Goal: Task Accomplishment & Management: Use online tool/utility

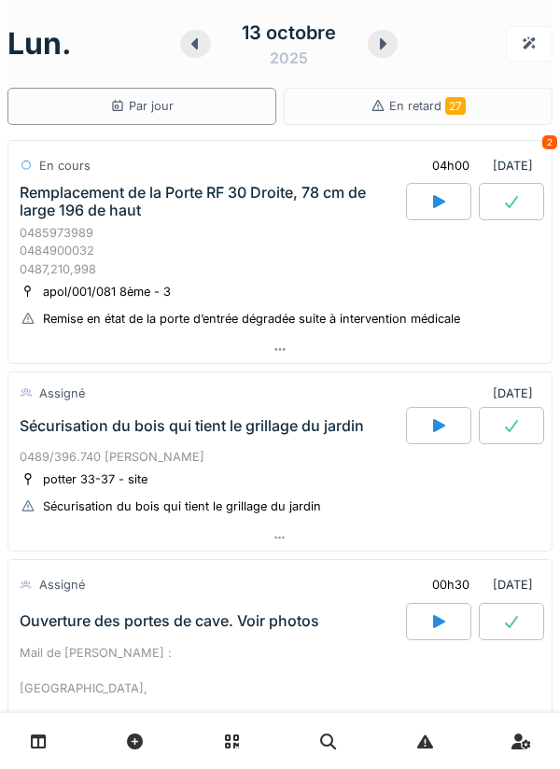
click at [260, 228] on div "0485973989 0484900032 0487,210,998" at bounding box center [280, 251] width 521 height 54
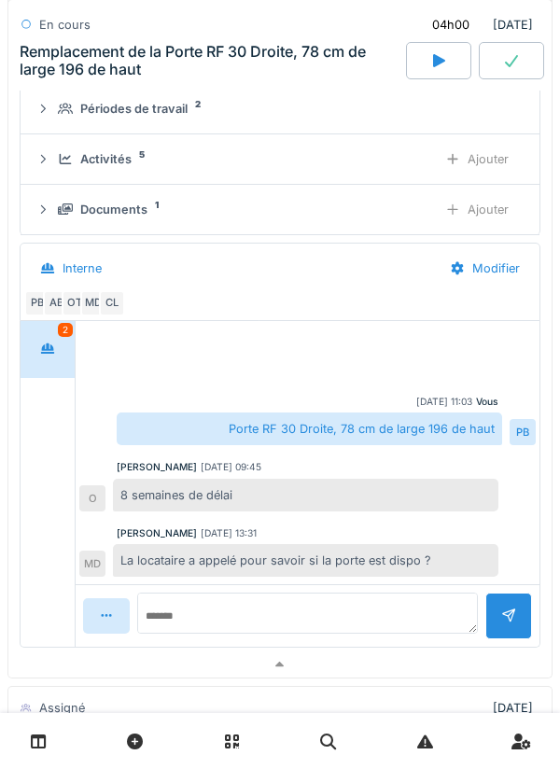
scroll to position [312, 0]
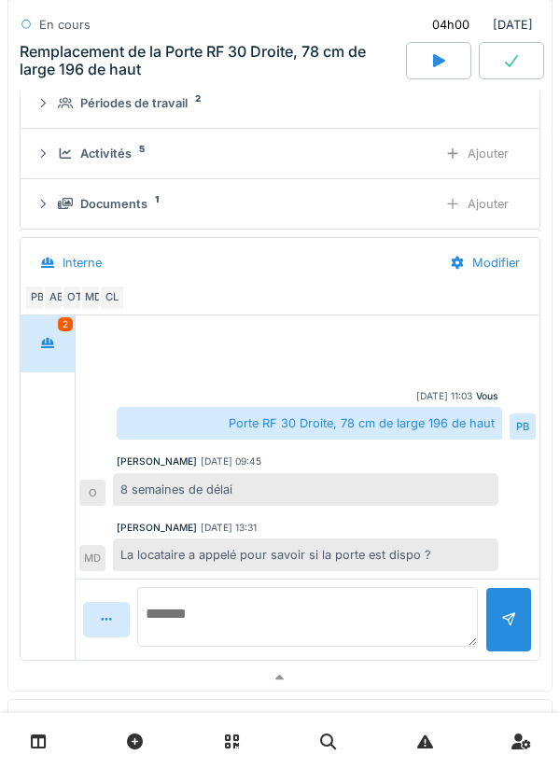
click at [286, 609] on textarea at bounding box center [307, 617] width 341 height 60
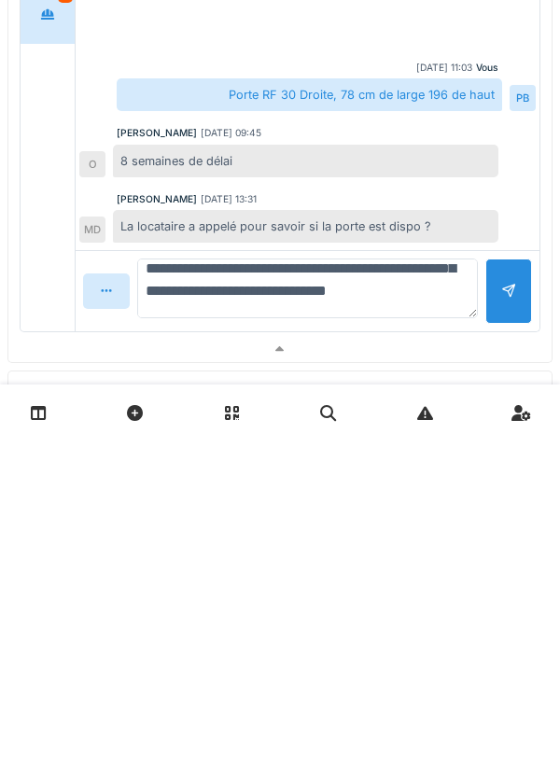
scroll to position [134, 0]
type textarea "**********"
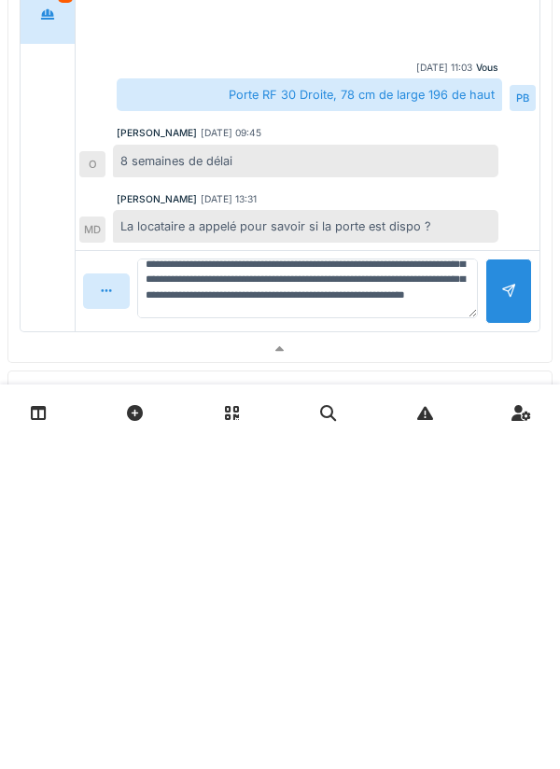
click at [500, 623] on div at bounding box center [508, 619] width 47 height 64
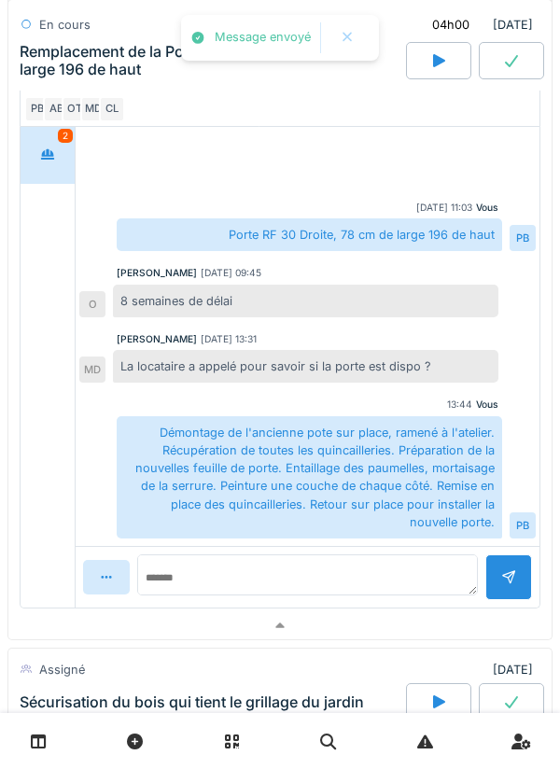
scroll to position [515, 0]
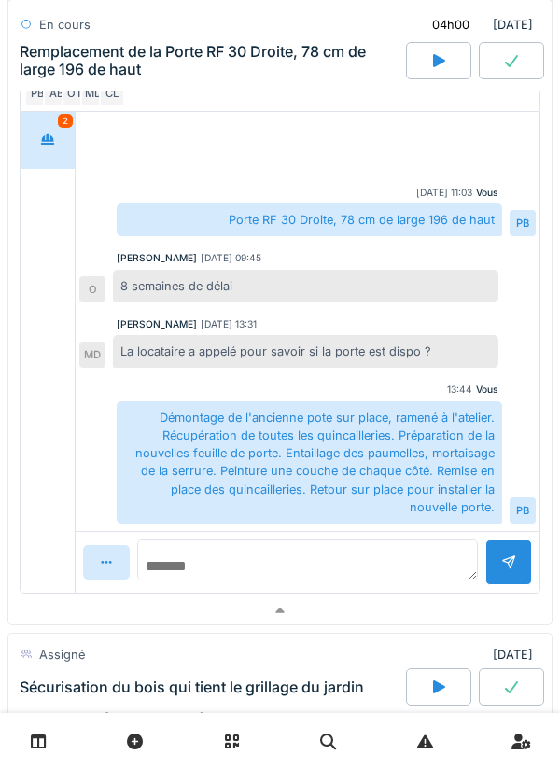
click at [393, 564] on textarea at bounding box center [307, 559] width 341 height 41
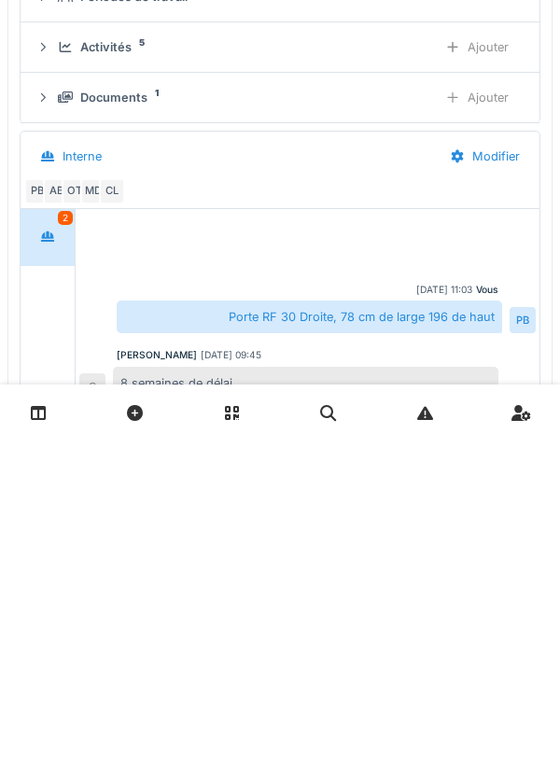
scroll to position [55, 0]
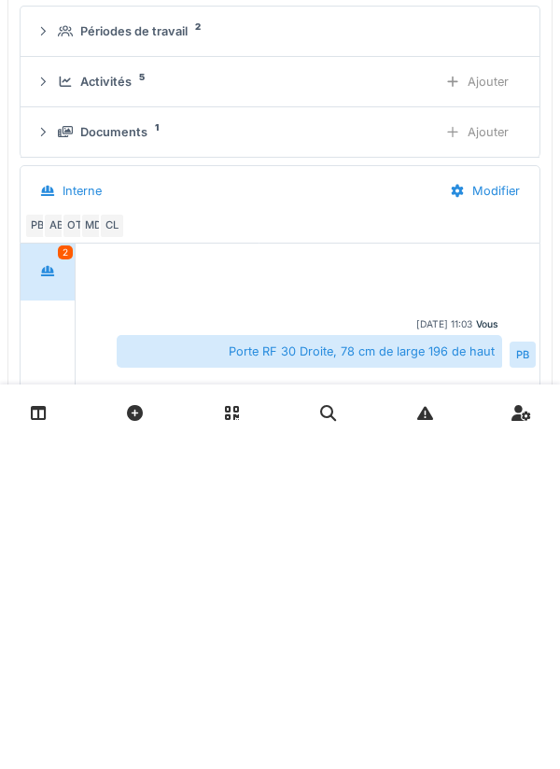
click at [470, 410] on div "Ajouter" at bounding box center [476, 410] width 95 height 35
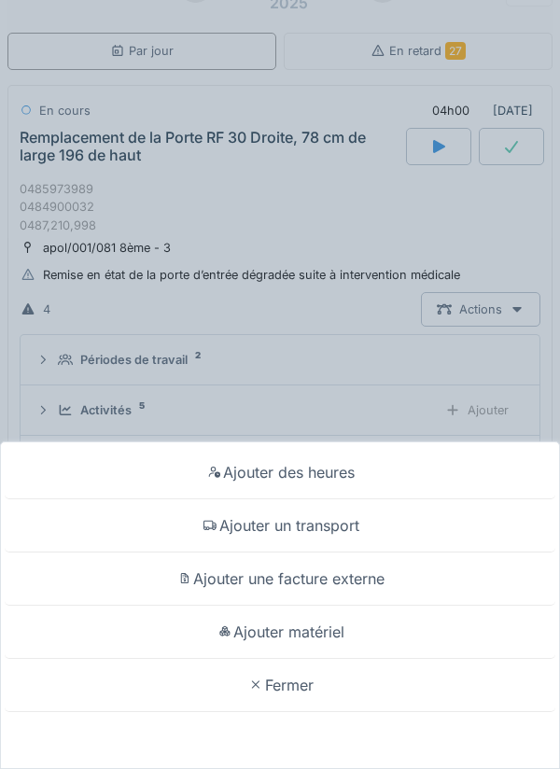
click at [338, 627] on div "Ajouter matériel" at bounding box center [280, 632] width 550 height 53
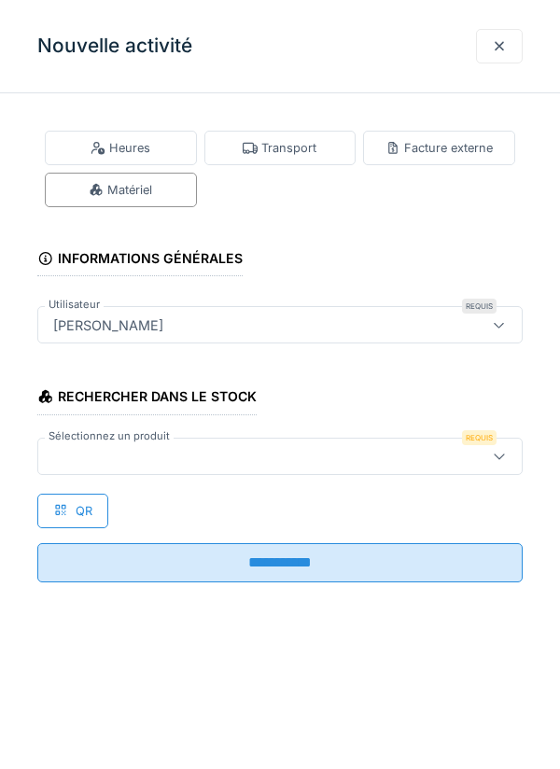
click at [289, 454] on div at bounding box center [249, 456] width 407 height 21
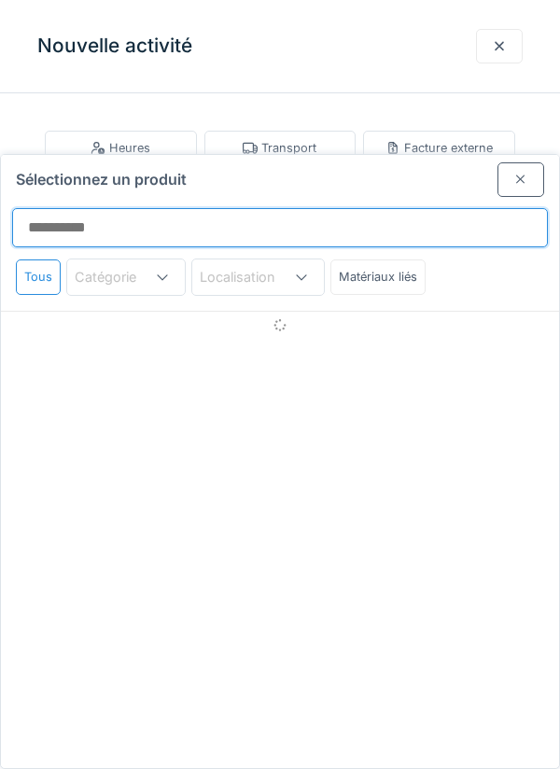
click at [294, 208] on input "Sélectionnez un produit" at bounding box center [280, 227] width 536 height 39
type input "*"
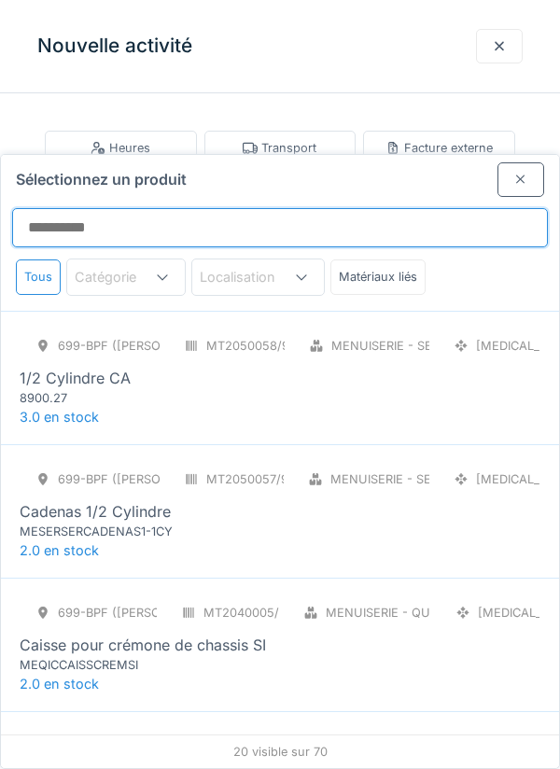
type input "*"
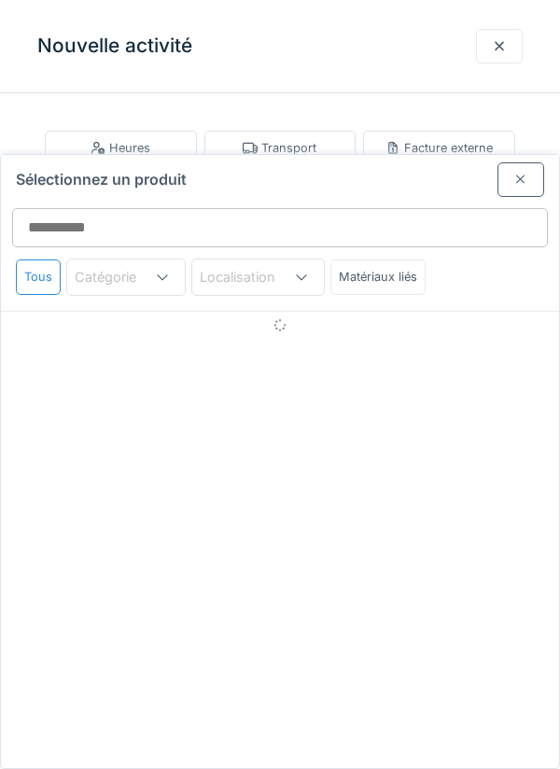
click at [515, 171] on div at bounding box center [520, 180] width 15 height 18
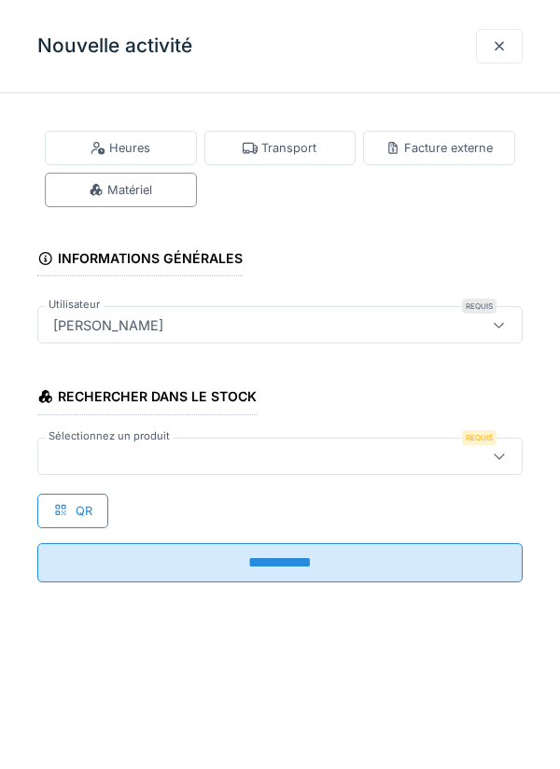
click at [390, 452] on div at bounding box center [249, 456] width 407 height 21
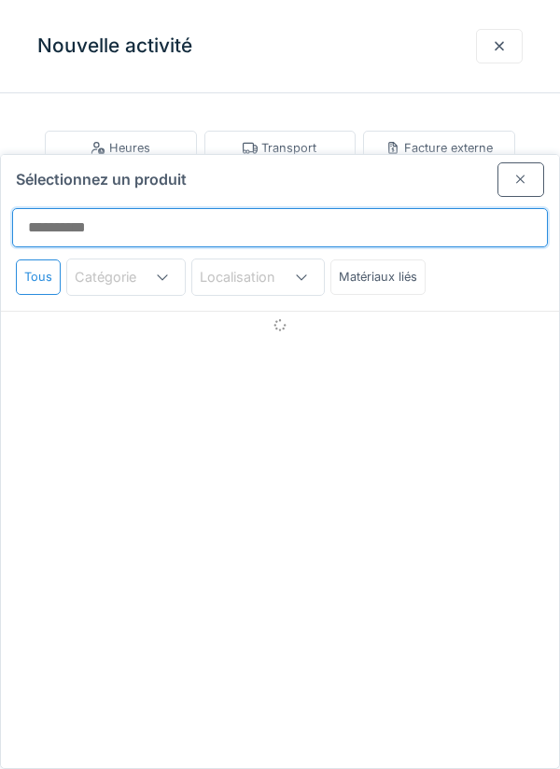
click at [304, 208] on input "Sélectionnez un produit" at bounding box center [280, 227] width 536 height 39
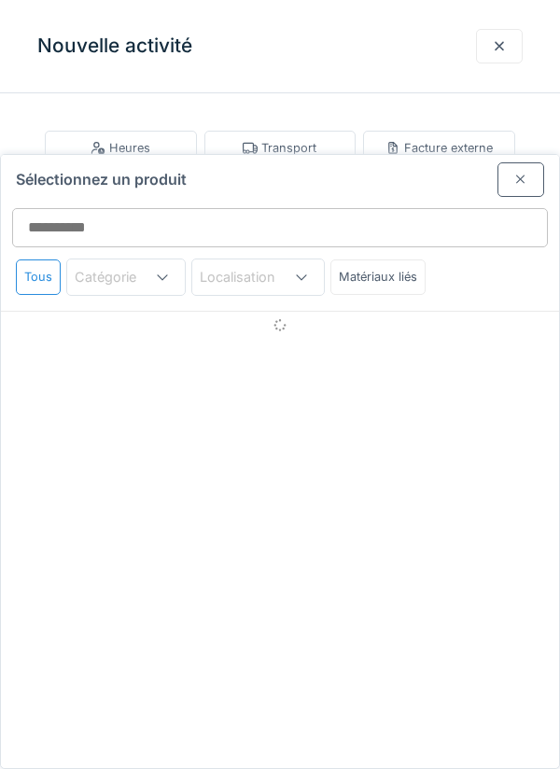
click at [25, 259] on div "Tous" at bounding box center [38, 276] width 45 height 35
click at [34, 259] on div "Tous" at bounding box center [38, 276] width 45 height 35
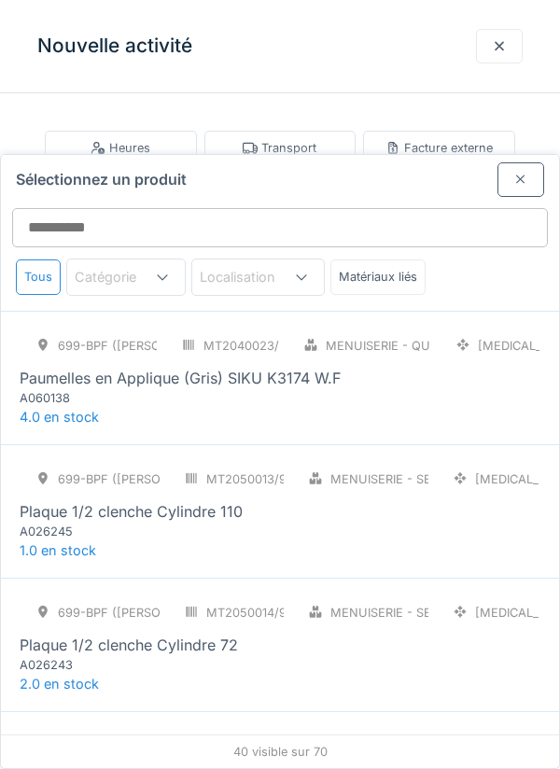
scroll to position [0, 0]
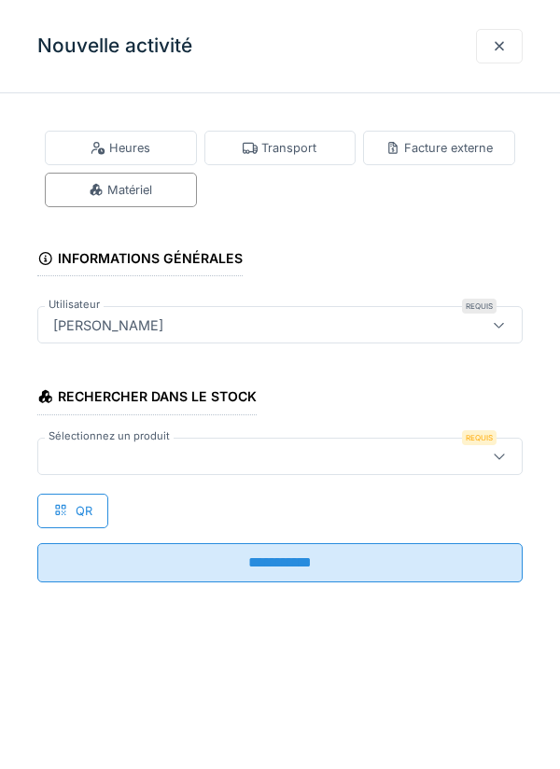
click at [311, 460] on div at bounding box center [249, 456] width 407 height 21
click at [499, 40] on div at bounding box center [499, 46] width 15 height 18
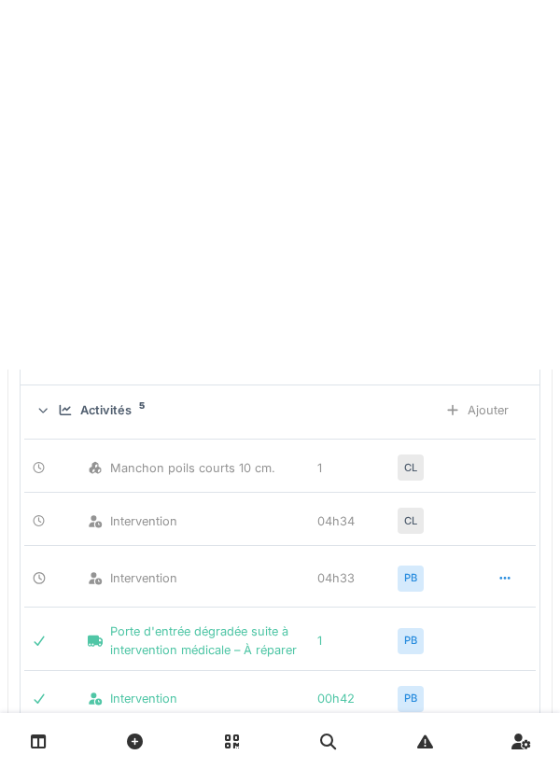
click at [497, 51] on div "En retard 27" at bounding box center [418, 51] width 269 height 37
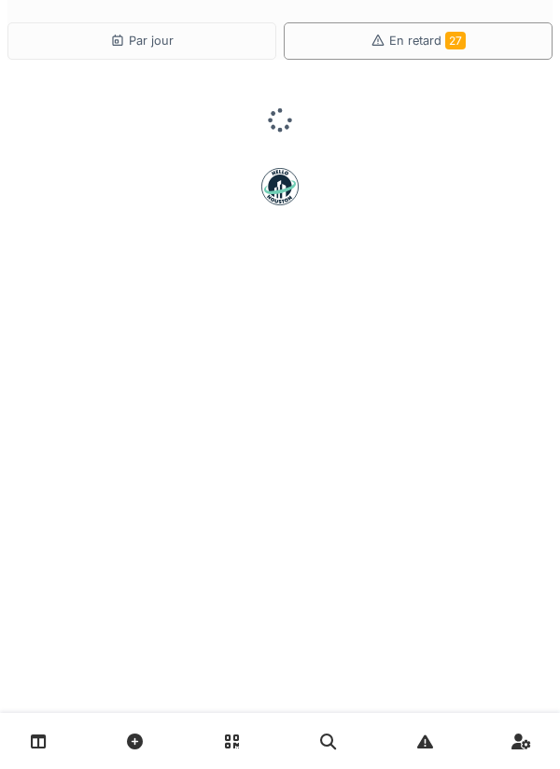
click at [222, 36] on div "Par jour" at bounding box center [141, 40] width 269 height 37
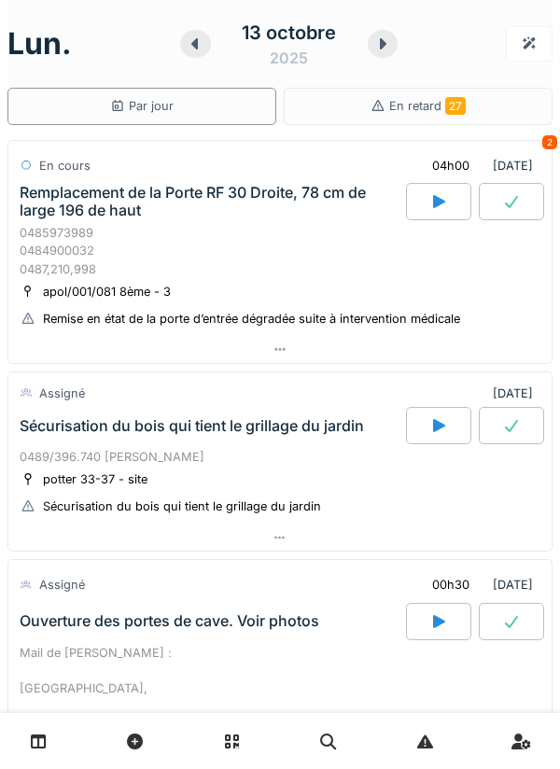
click at [302, 249] on div "0485973989 0484900032 0487,210,998" at bounding box center [280, 251] width 521 height 54
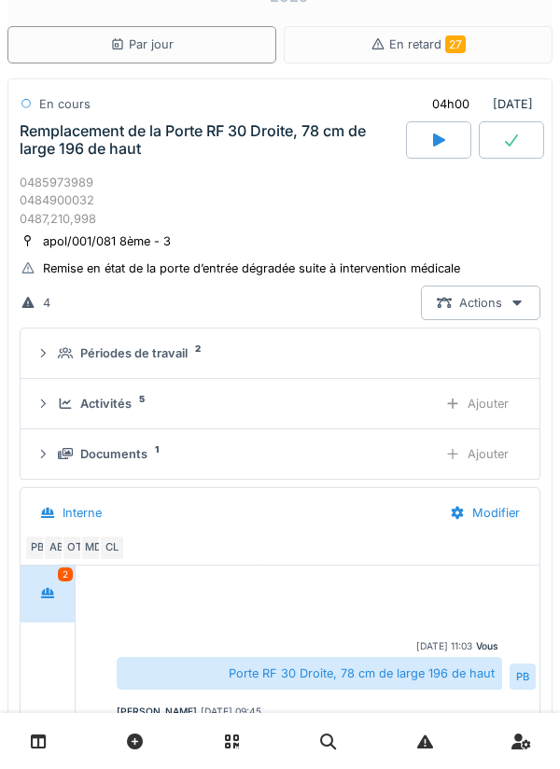
scroll to position [65, 0]
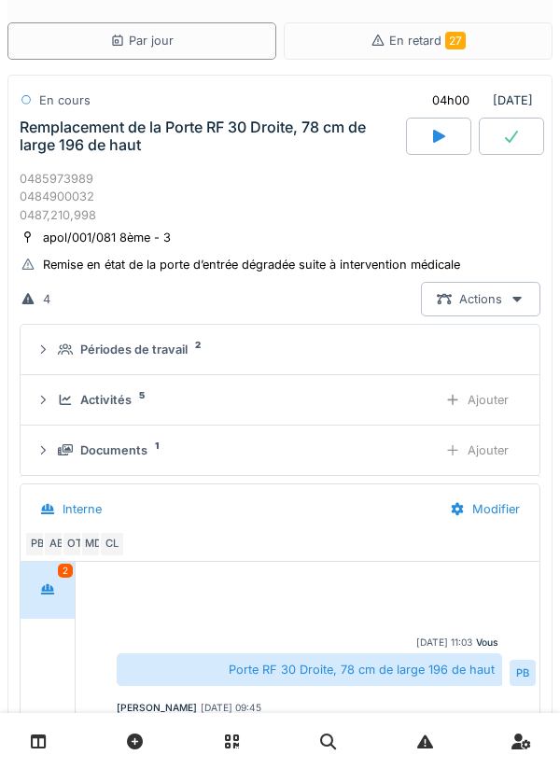
click at [277, 412] on div "Activités 5 Ajouter" at bounding box center [279, 400] width 489 height 35
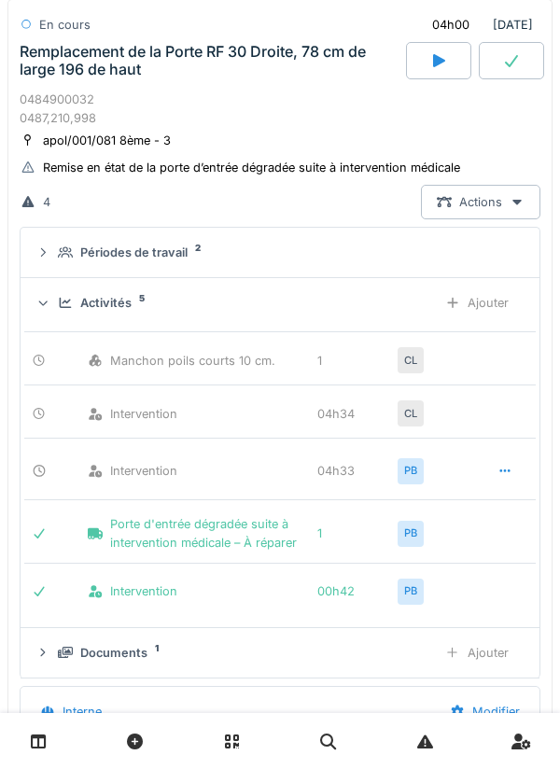
scroll to position [175, 0]
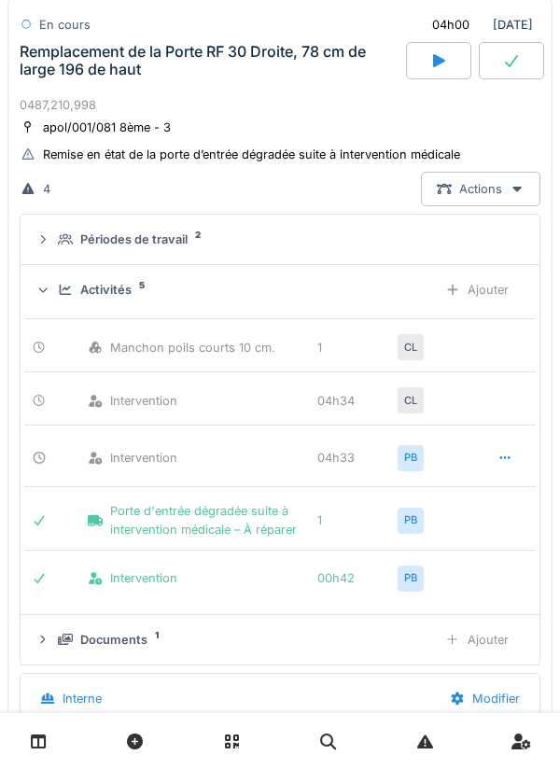
click at [457, 202] on div "Actions" at bounding box center [480, 189] width 119 height 35
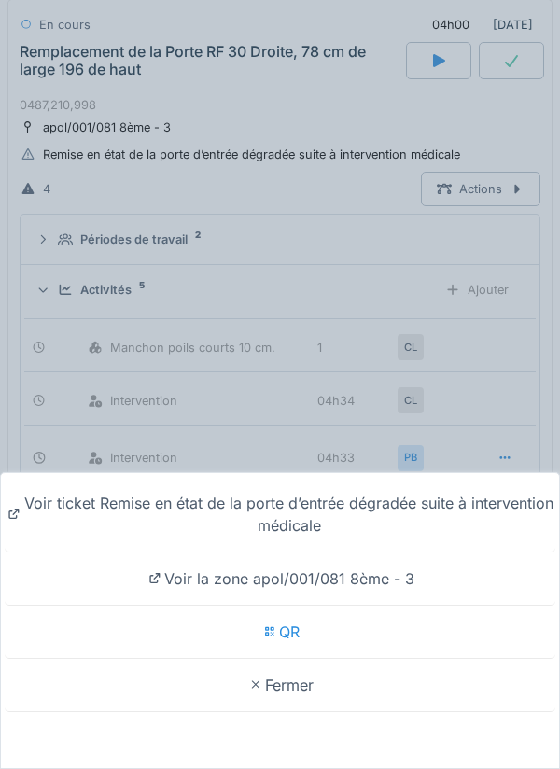
click at [334, 181] on div "Voir ticket Remise en état de la porte d’entrée dégradée suite à intervention m…" at bounding box center [280, 384] width 560 height 769
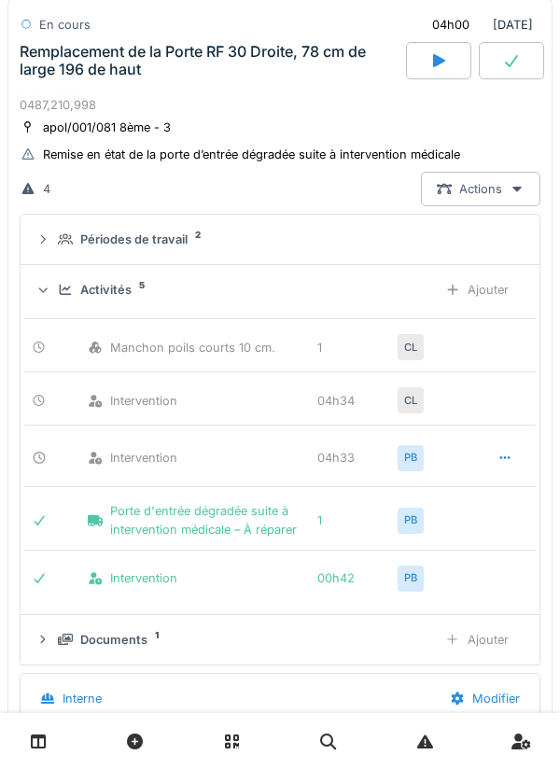
click at [474, 291] on div "Ajouter" at bounding box center [476, 289] width 95 height 35
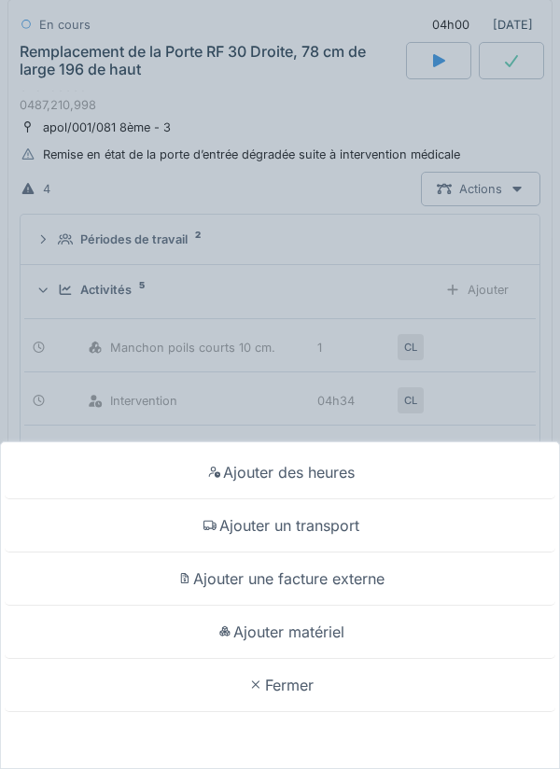
click at [349, 529] on div "Ajouter un transport" at bounding box center [280, 525] width 550 height 53
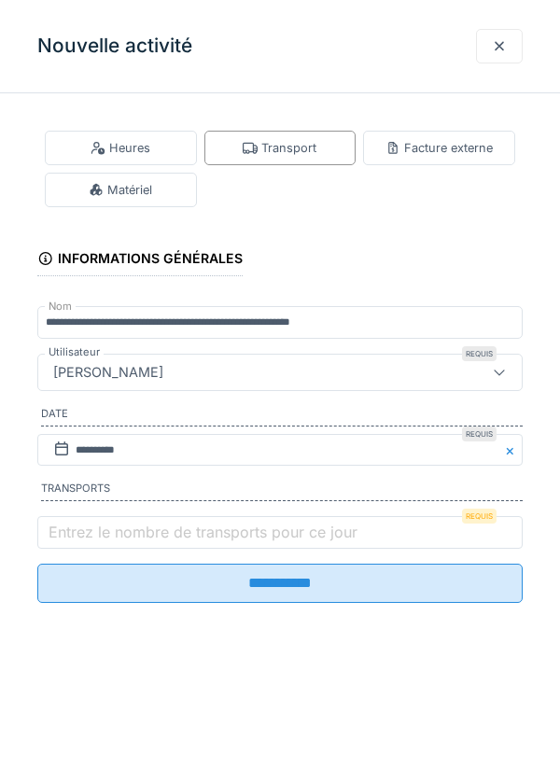
click at [301, 543] on label "Entrez le nombre de transports pour ce jour" at bounding box center [203, 532] width 316 height 22
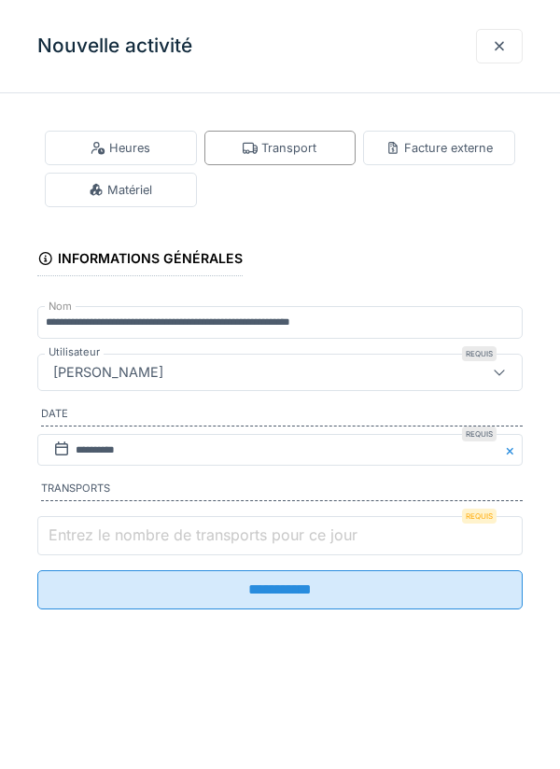
click at [301, 546] on input "Entrez le nombre de transports pour ce jour" at bounding box center [279, 535] width 485 height 39
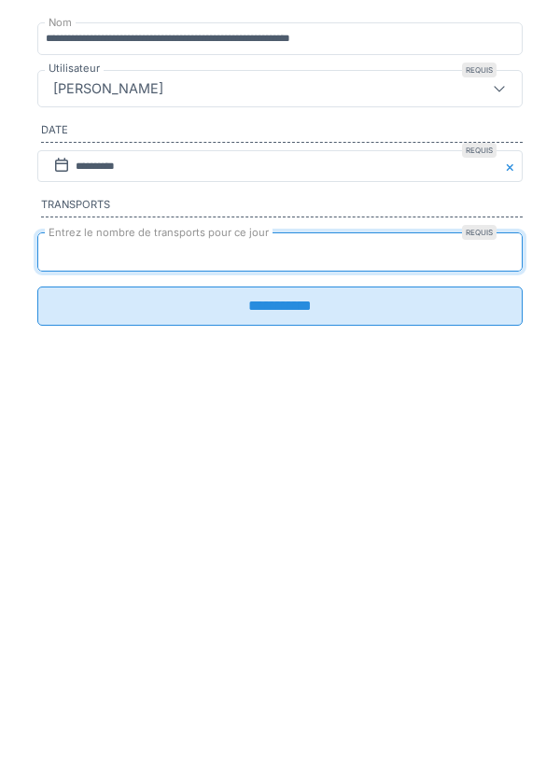
type input "*"
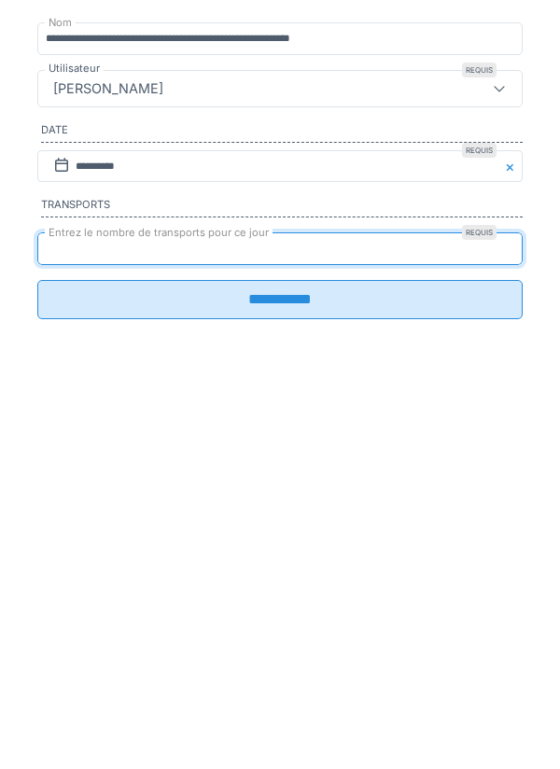
click at [257, 595] on input "**********" at bounding box center [279, 583] width 485 height 39
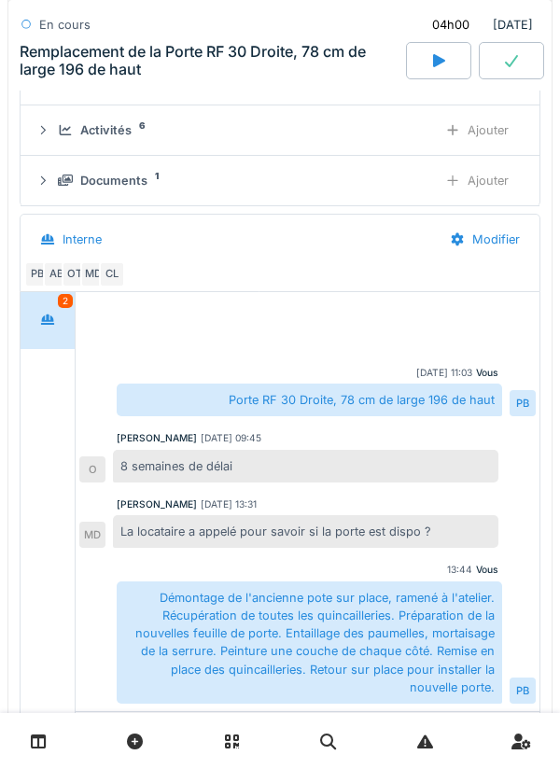
scroll to position [299, 0]
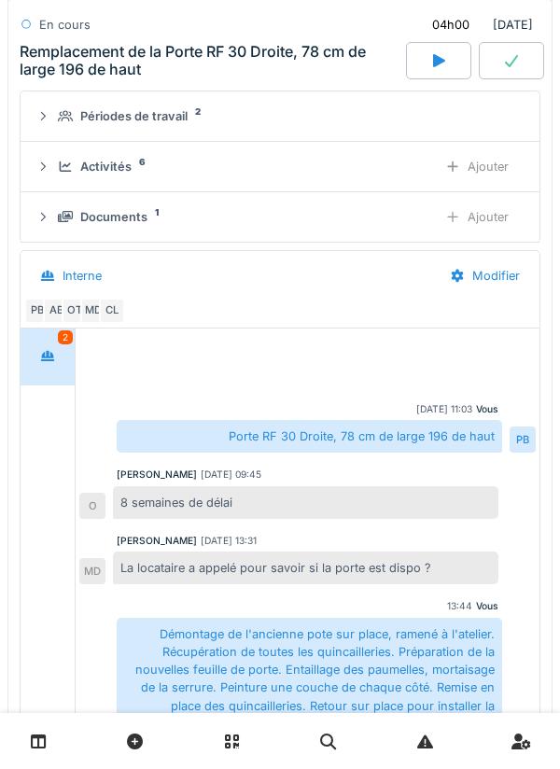
click at [470, 216] on div "Ajouter" at bounding box center [476, 217] width 95 height 35
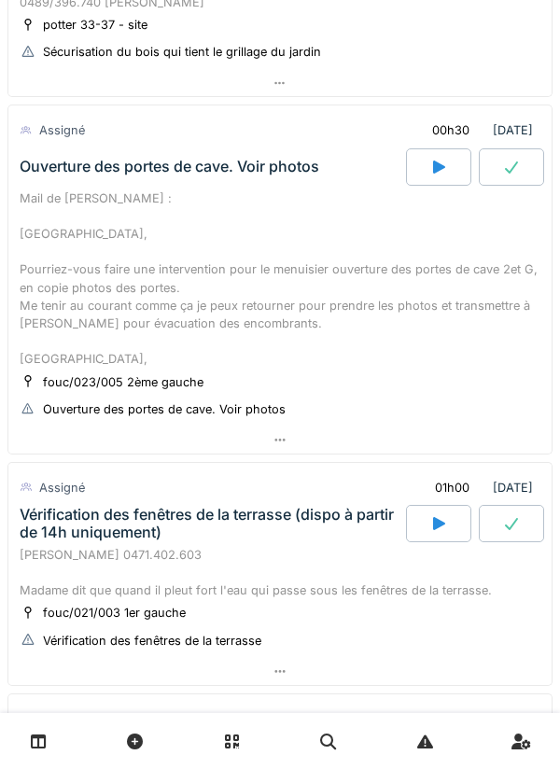
scroll to position [1229, 0]
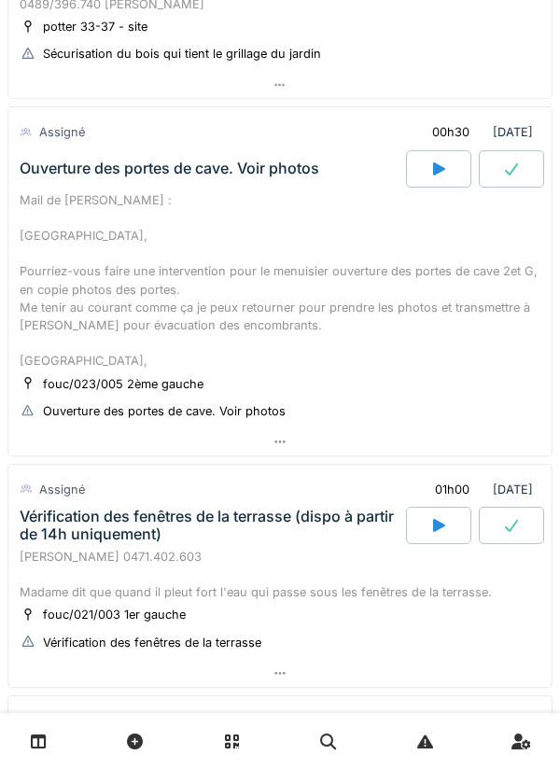
click at [152, 759] on link at bounding box center [135, 741] width 48 height 44
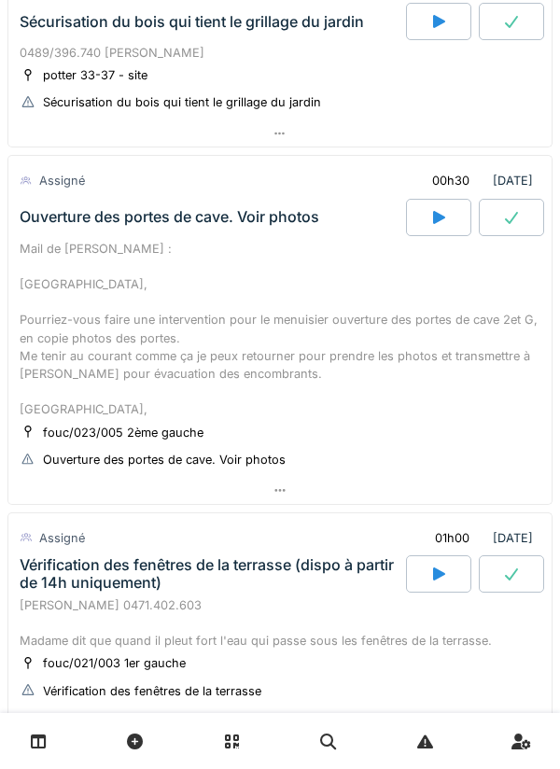
scroll to position [415, 0]
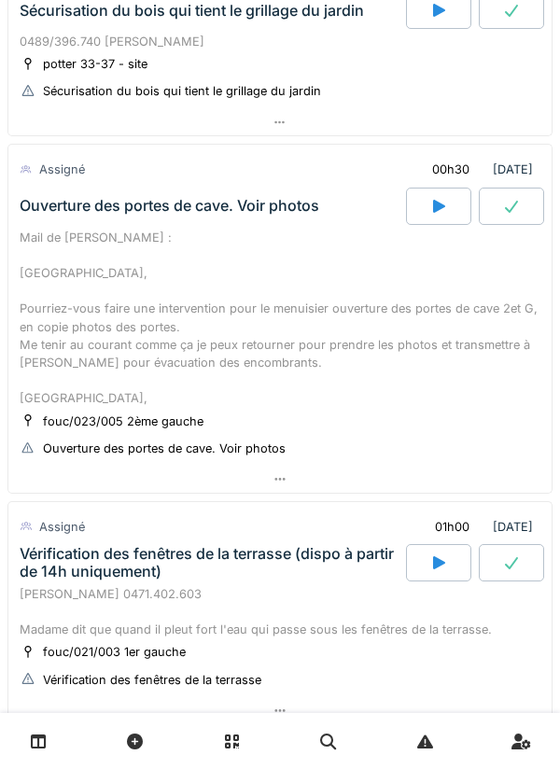
click at [448, 201] on div at bounding box center [438, 206] width 65 height 37
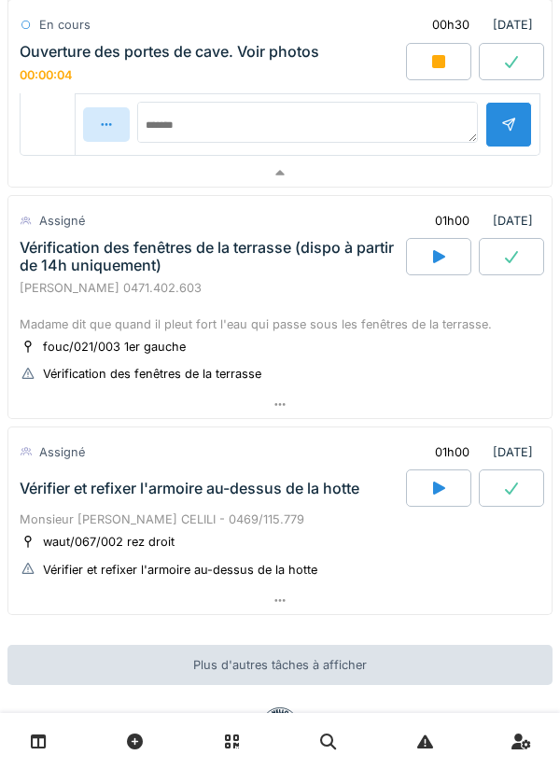
scroll to position [1155, 0]
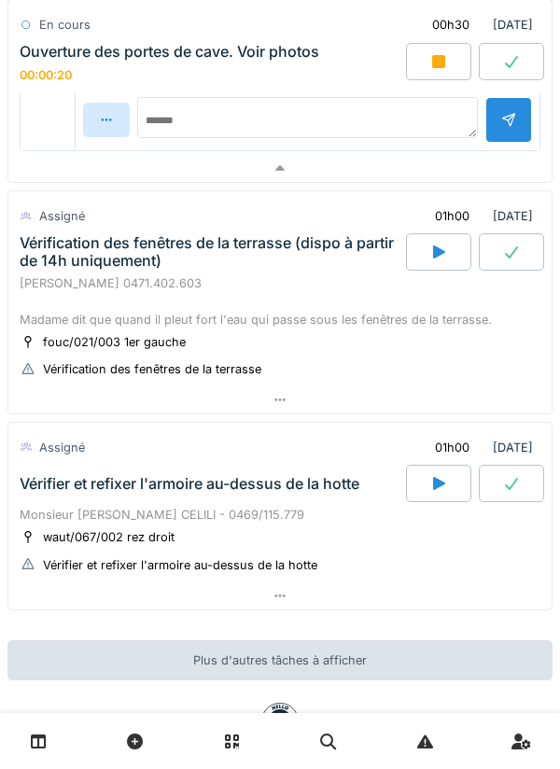
click at [139, 515] on div "Monsieur [PERSON_NAME] CELILI - 0469/115.779" at bounding box center [280, 515] width 521 height 18
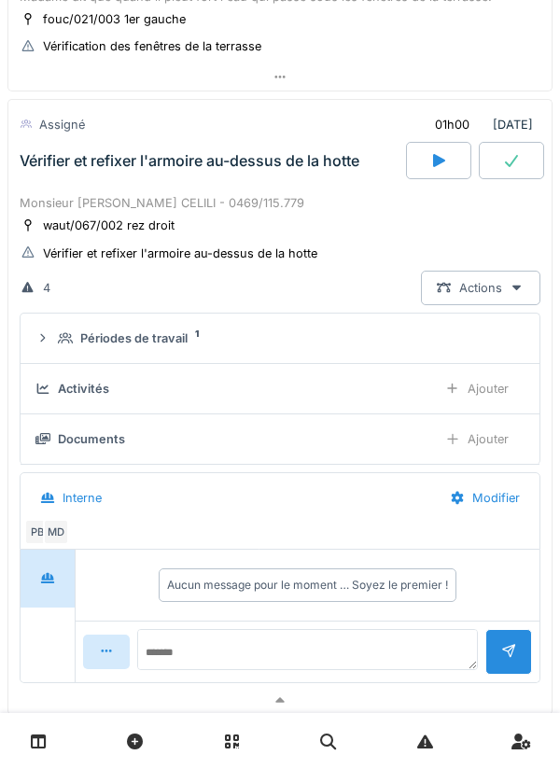
scroll to position [1503, 0]
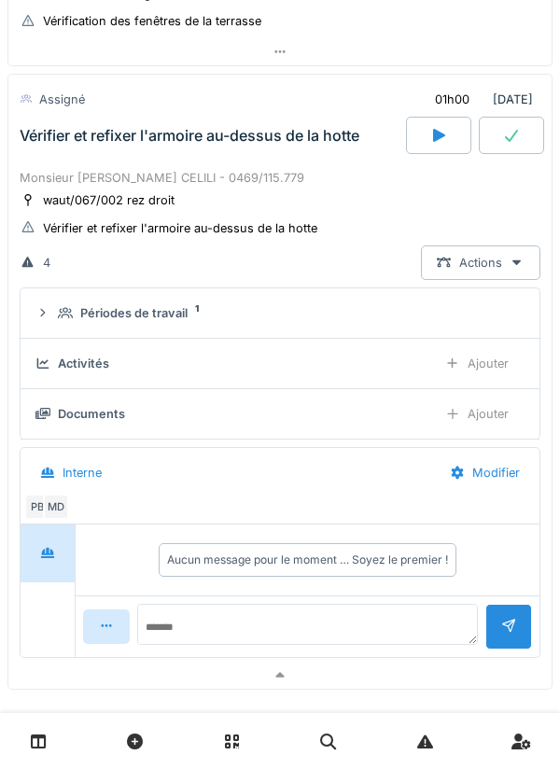
click at [77, 425] on div "Documents Ajouter" at bounding box center [279, 414] width 489 height 35
click at [83, 412] on div "Documents" at bounding box center [91, 414] width 67 height 18
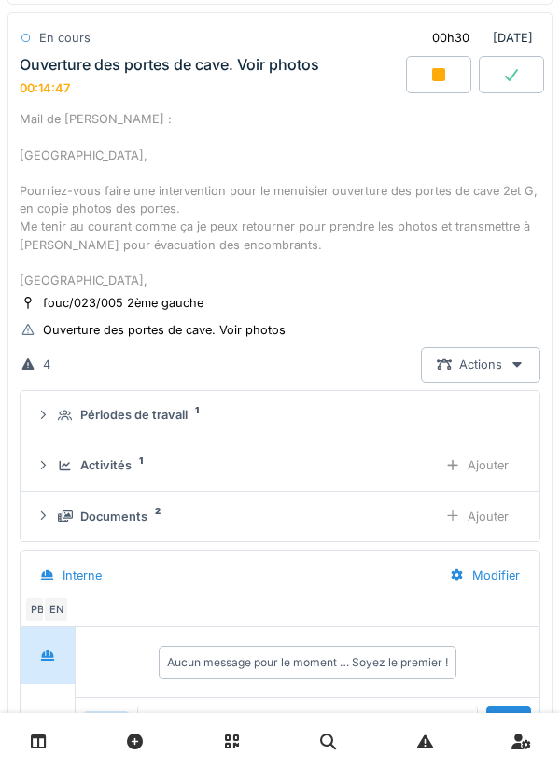
scroll to position [542, 0]
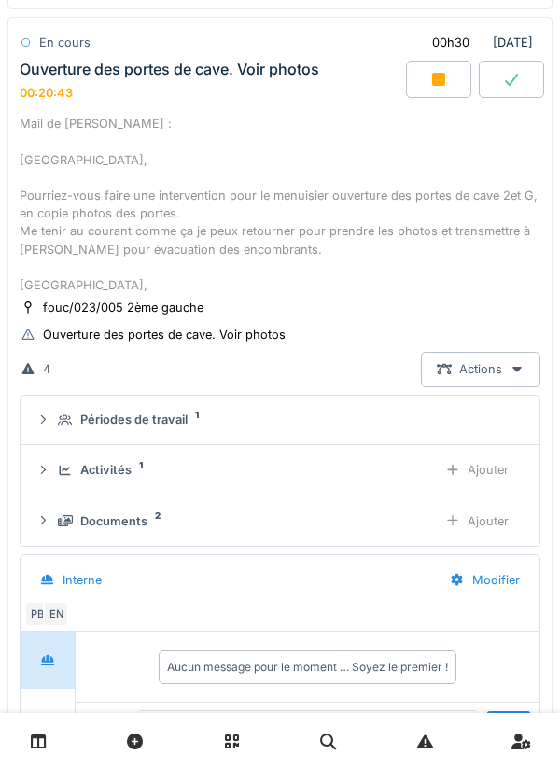
click at [436, 89] on div at bounding box center [438, 79] width 65 height 37
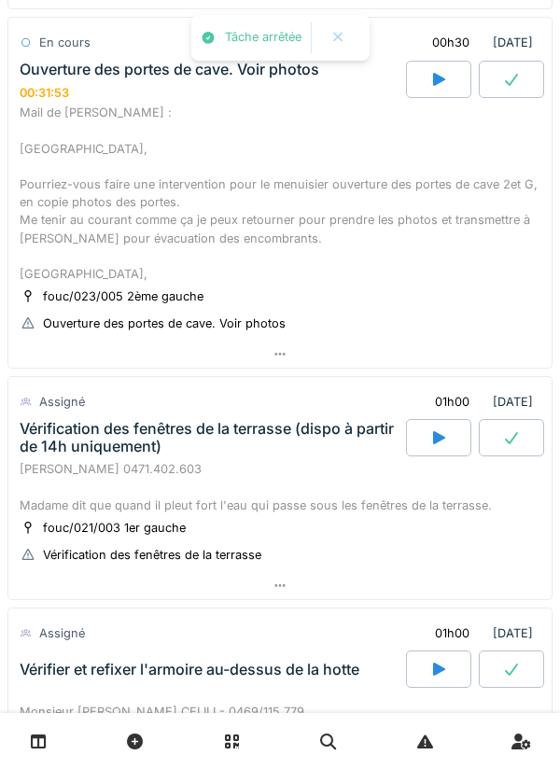
click at [410, 216] on div "Mail de [PERSON_NAME] : [GEOGRAPHIC_DATA], Pourriez-vous faire une intervention…" at bounding box center [280, 193] width 521 height 179
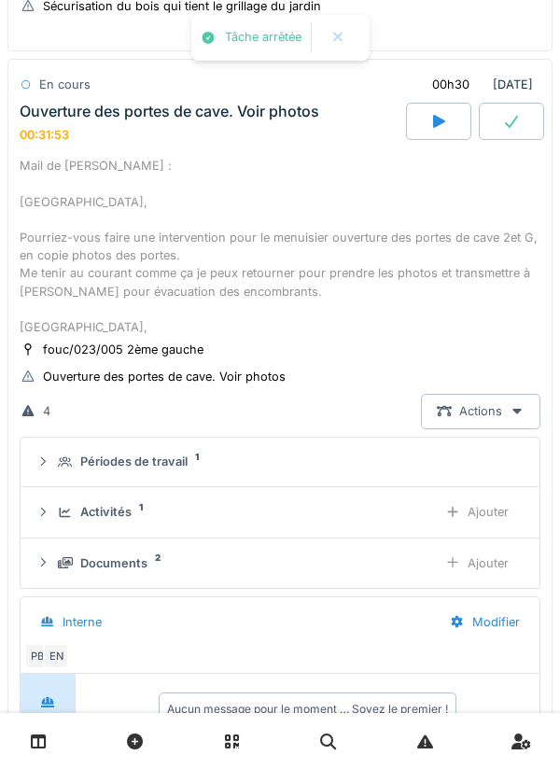
scroll to position [484, 0]
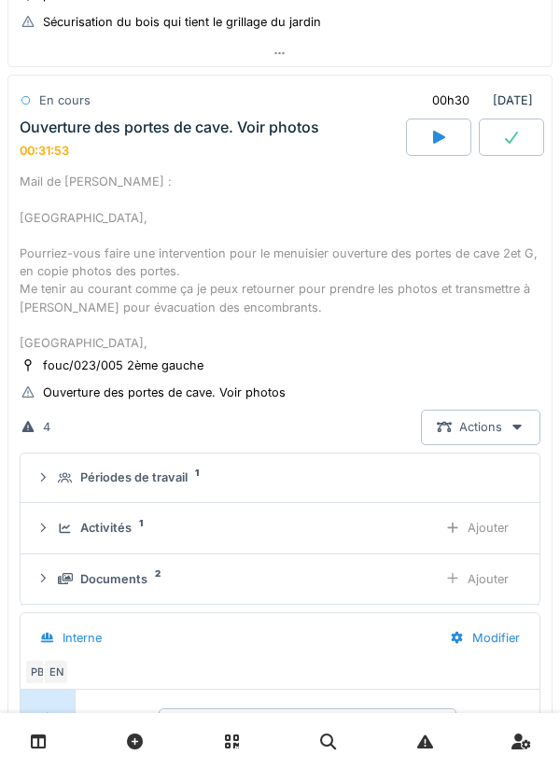
click at [474, 580] on div "Ajouter" at bounding box center [476, 579] width 95 height 35
click at [473, 582] on div "Ajouter" at bounding box center [476, 579] width 95 height 35
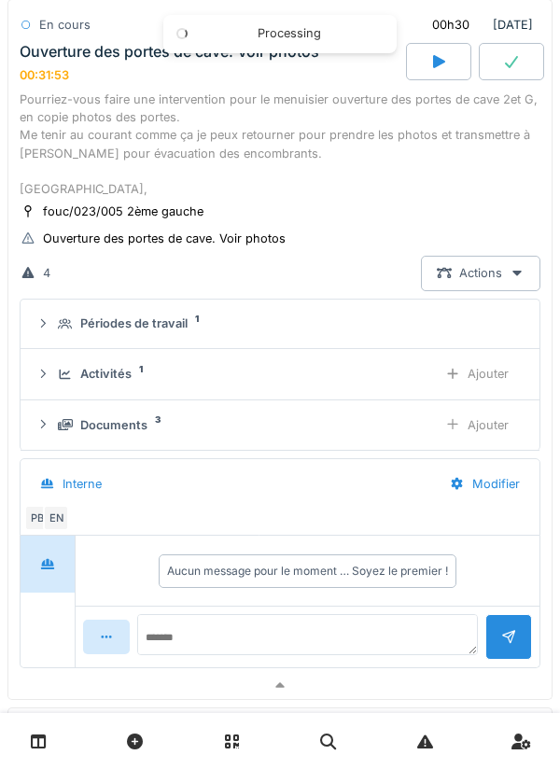
scroll to position [671, 0]
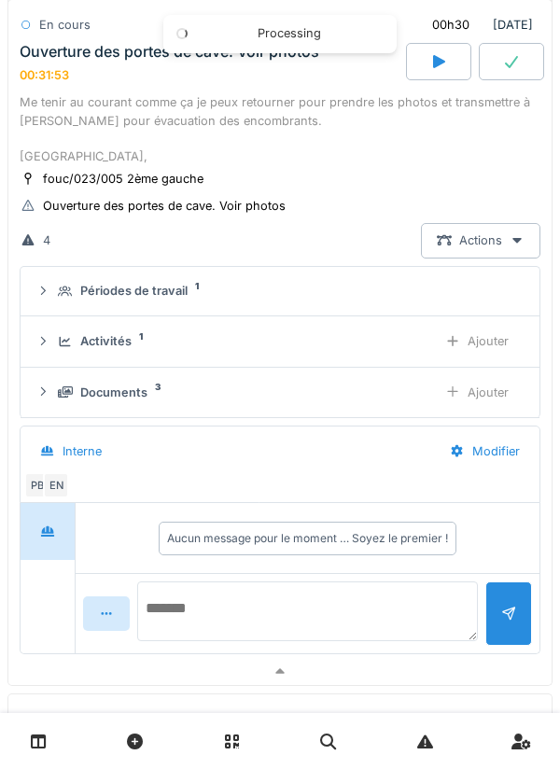
click at [263, 602] on textarea at bounding box center [307, 611] width 341 height 60
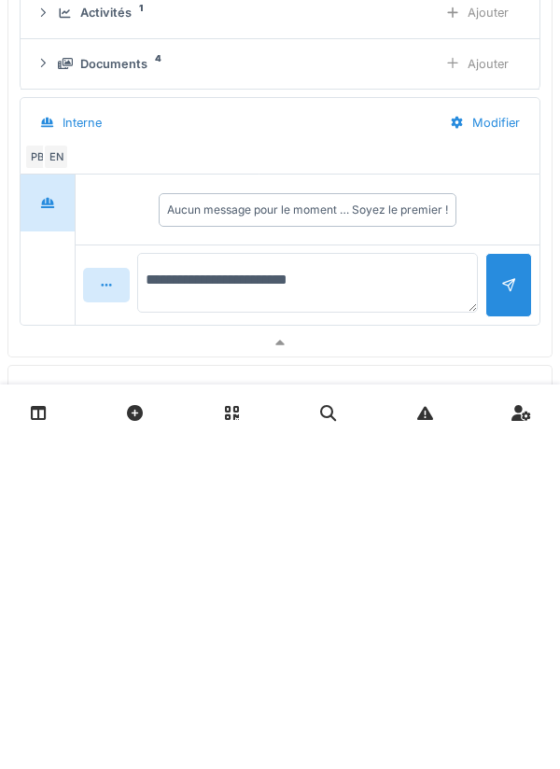
type textarea "**********"
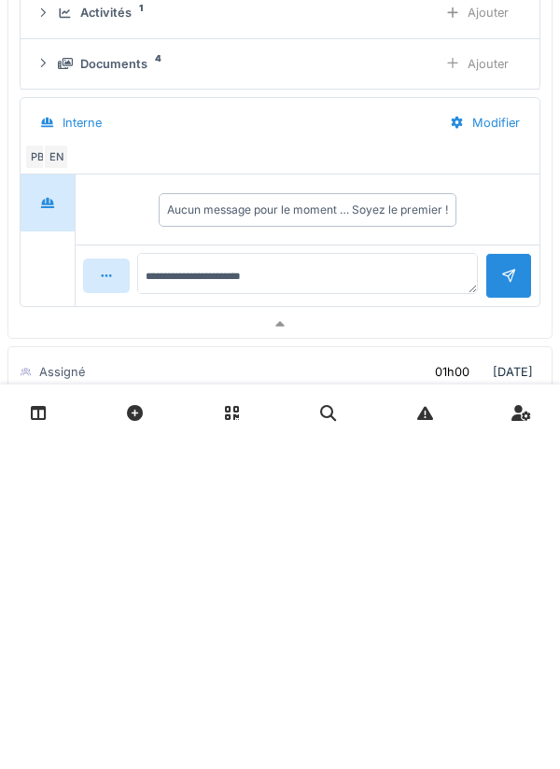
click at [503, 613] on div at bounding box center [508, 604] width 15 height 18
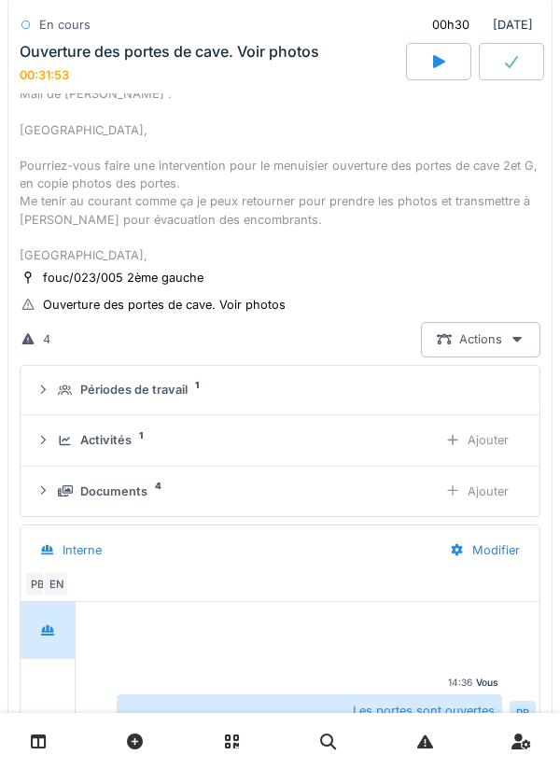
scroll to position [581, 0]
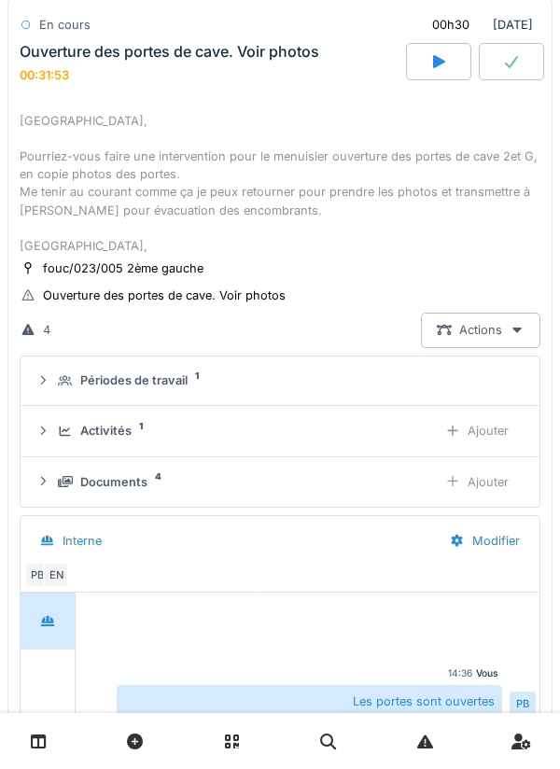
click at [466, 447] on div "Ajouter" at bounding box center [476, 430] width 95 height 35
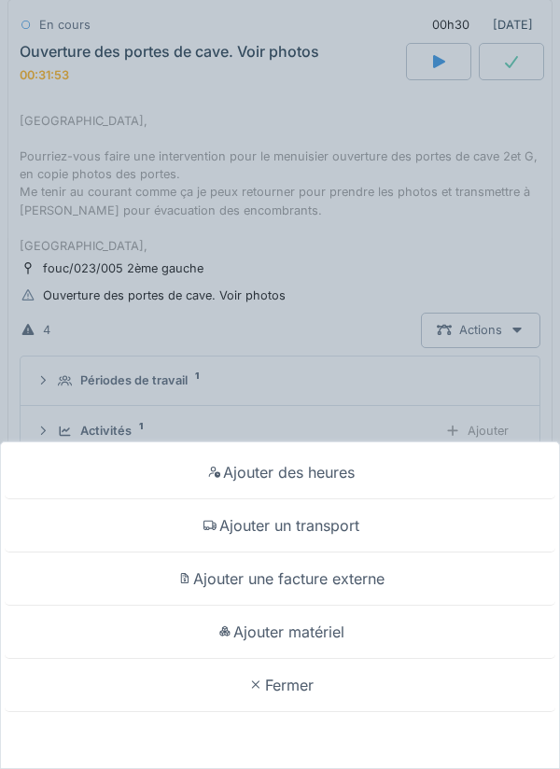
click at [356, 529] on div "Ajouter un transport" at bounding box center [280, 525] width 550 height 53
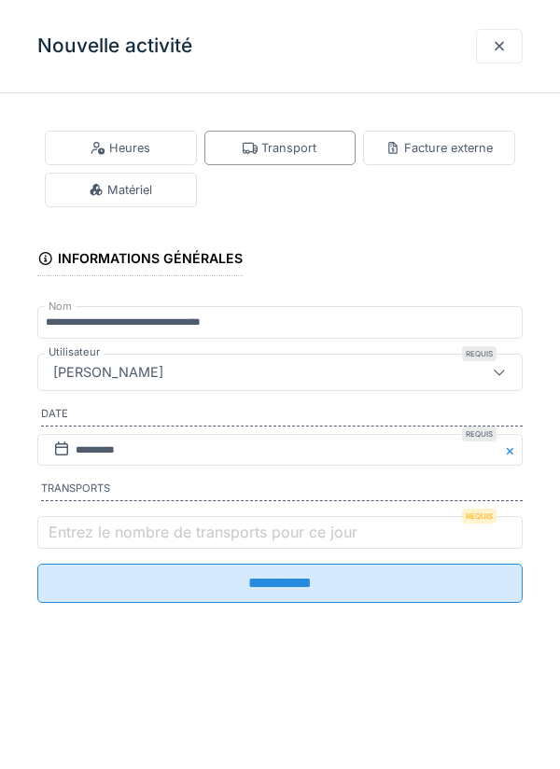
click at [275, 543] on label "Entrez le nombre de transports pour ce jour" at bounding box center [203, 532] width 316 height 22
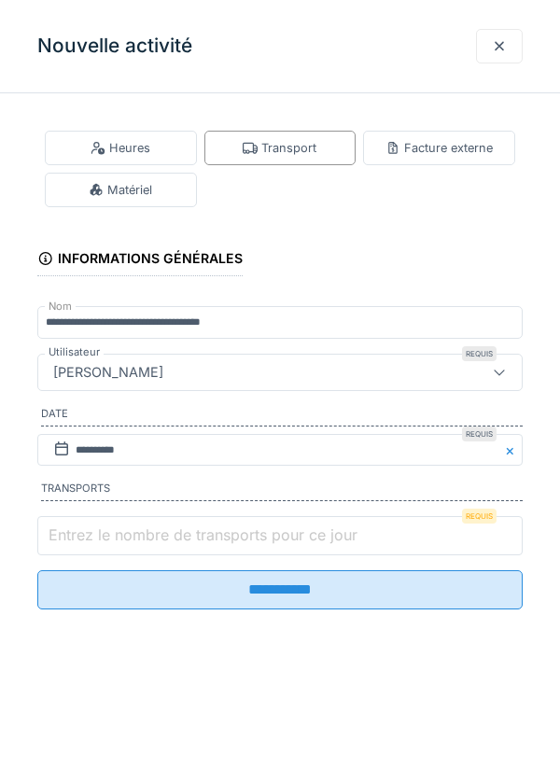
click at [275, 548] on input "Entrez le nombre de transports pour ce jour" at bounding box center [279, 535] width 485 height 39
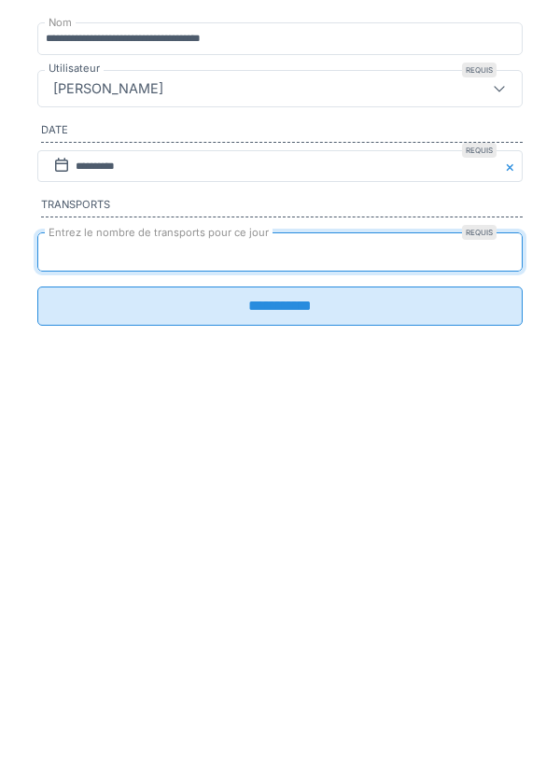
type input "*"
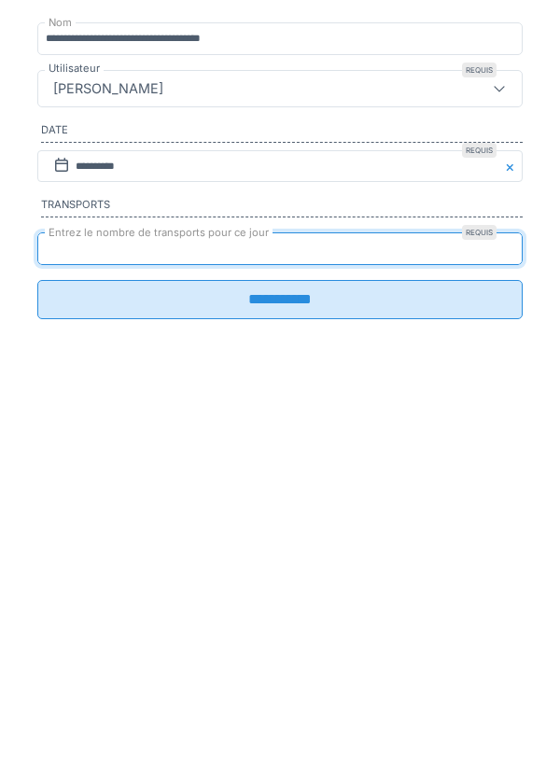
click at [270, 601] on input "**********" at bounding box center [279, 583] width 485 height 39
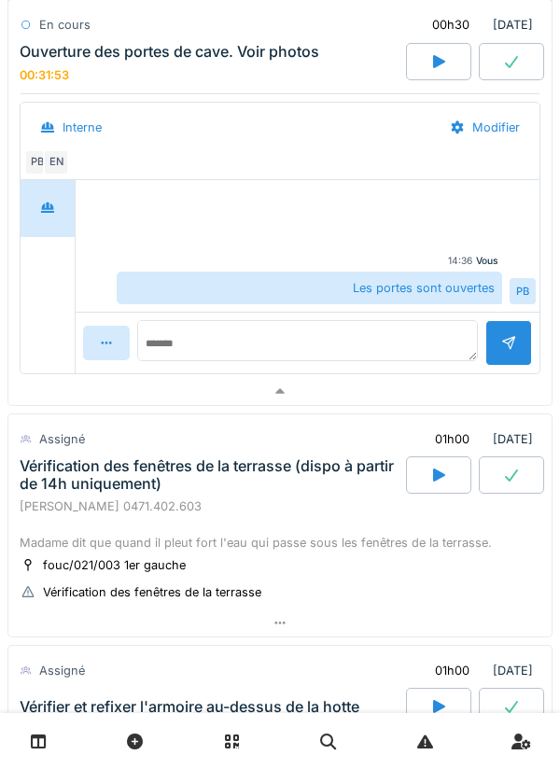
scroll to position [6, 0]
click at [449, 482] on div at bounding box center [438, 474] width 65 height 37
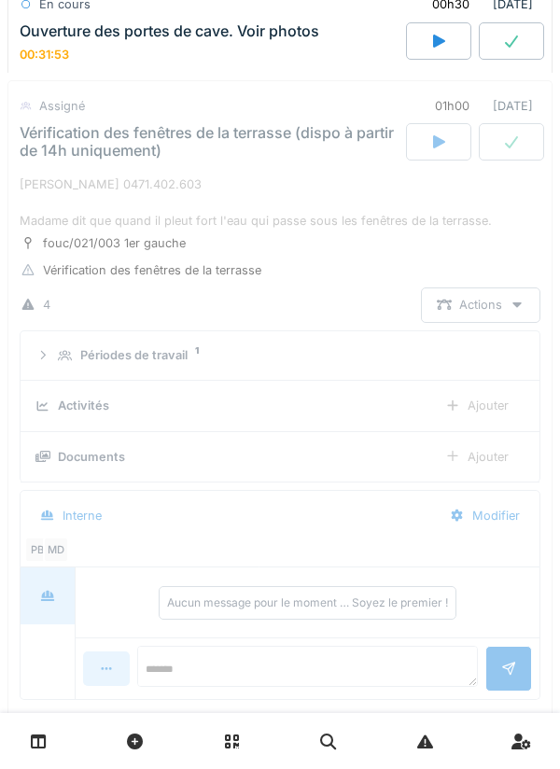
scroll to position [1473, 0]
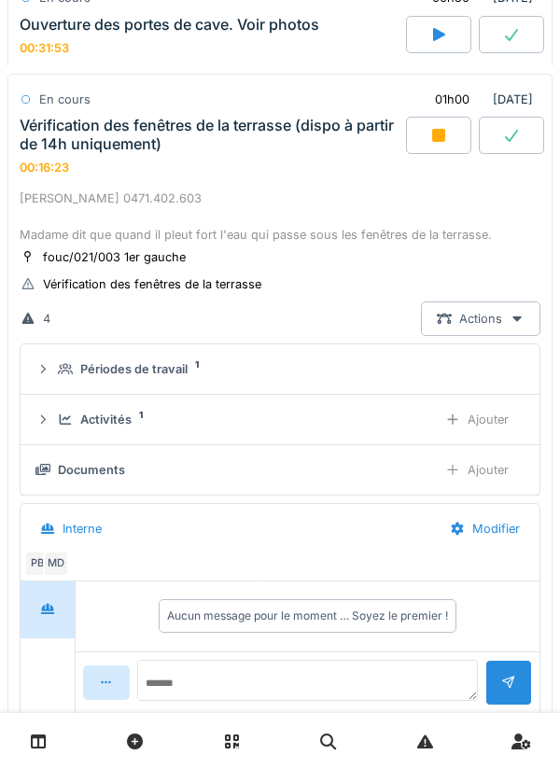
click at [429, 139] on icon at bounding box center [438, 135] width 19 height 15
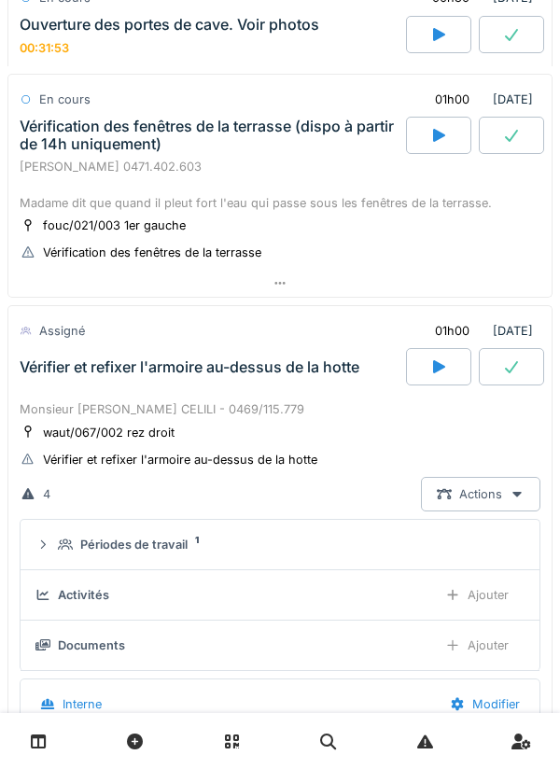
click at [327, 229] on div "fouc/021/003 1er gauche Vérification des fenêtres de la terrasse" at bounding box center [280, 239] width 521 height 47
click at [372, 224] on div "fouc/021/003 1er gauche Vérification des fenêtres de la terrasse" at bounding box center [280, 239] width 521 height 47
click at [341, 206] on div "[PERSON_NAME] 0471.402.603 Madame dit que quand il pleut fort l'eau qui passe s…" at bounding box center [280, 185] width 521 height 54
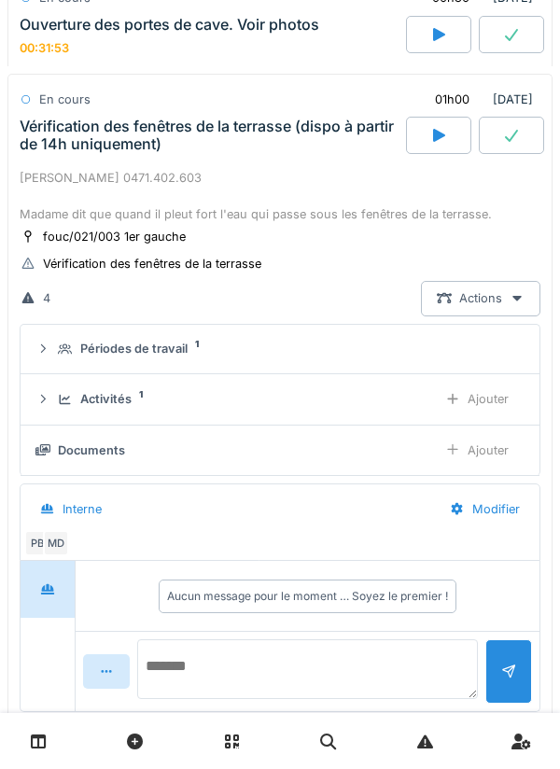
click at [234, 656] on textarea at bounding box center [307, 669] width 341 height 60
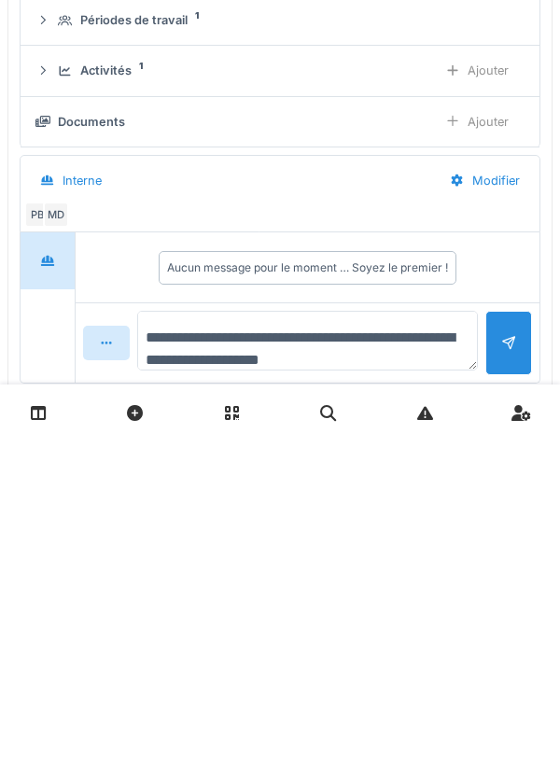
type textarea "**********"
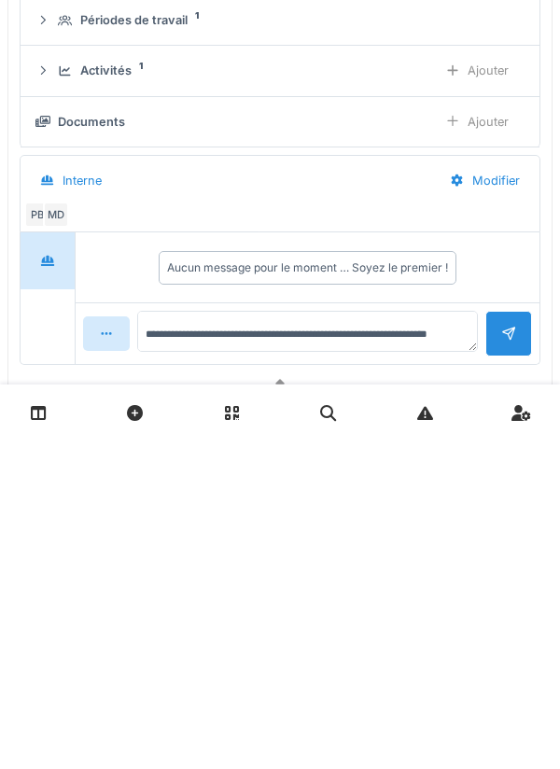
click at [498, 678] on div at bounding box center [508, 662] width 47 height 46
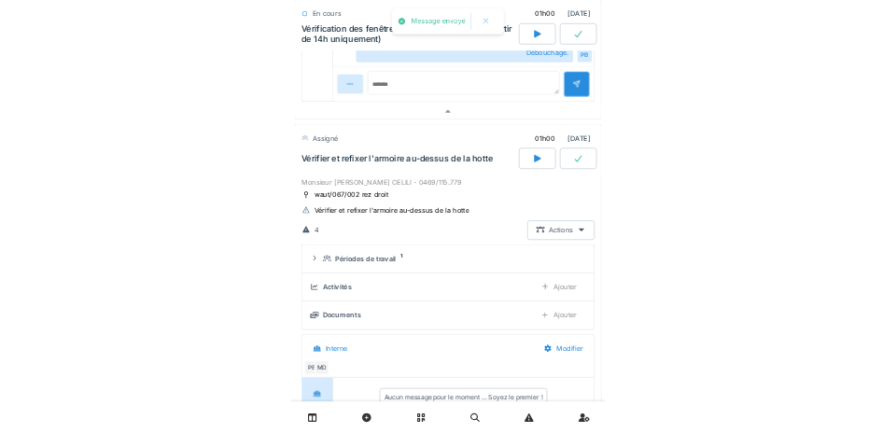
scroll to position [2081, 0]
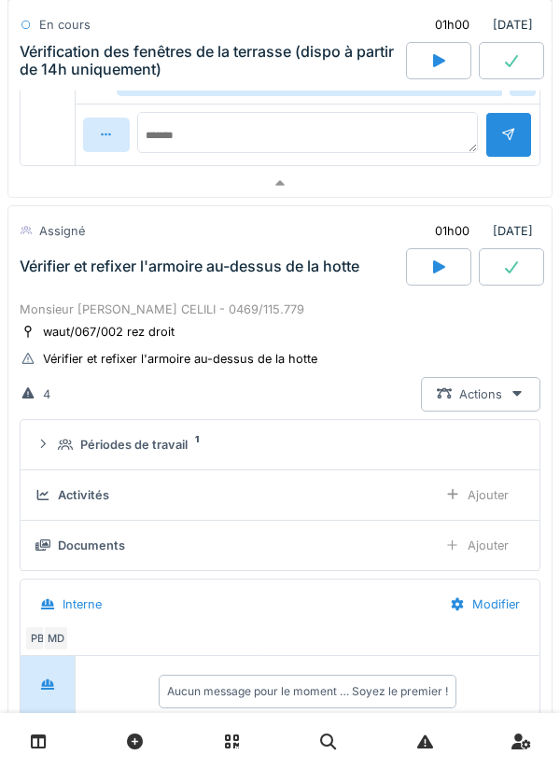
click at [21, 237] on div at bounding box center [26, 231] width 11 height 18
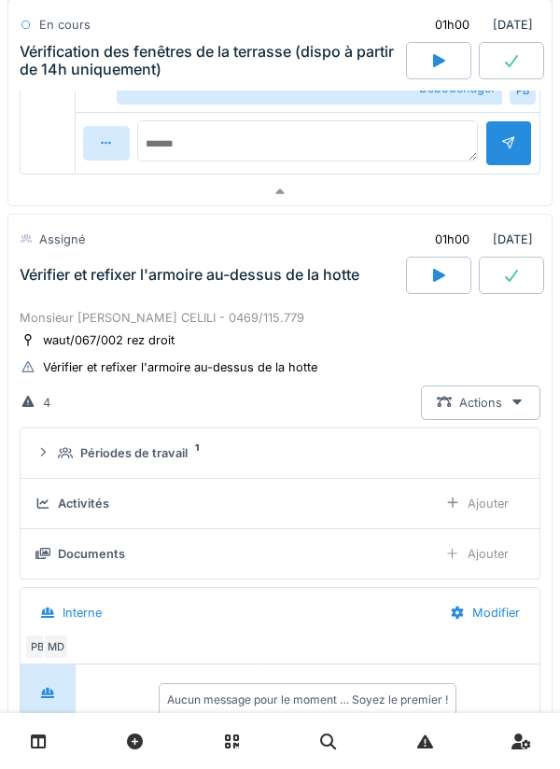
scroll to position [2074, 0]
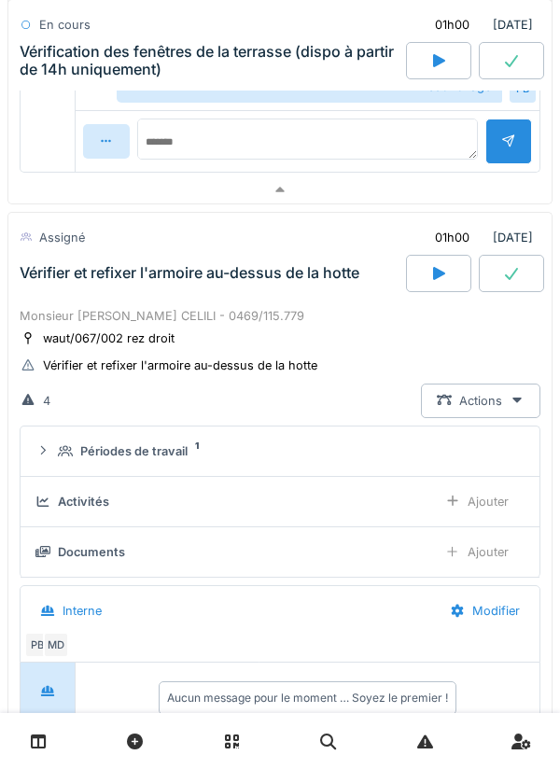
click at [434, 281] on icon at bounding box center [438, 273] width 19 height 15
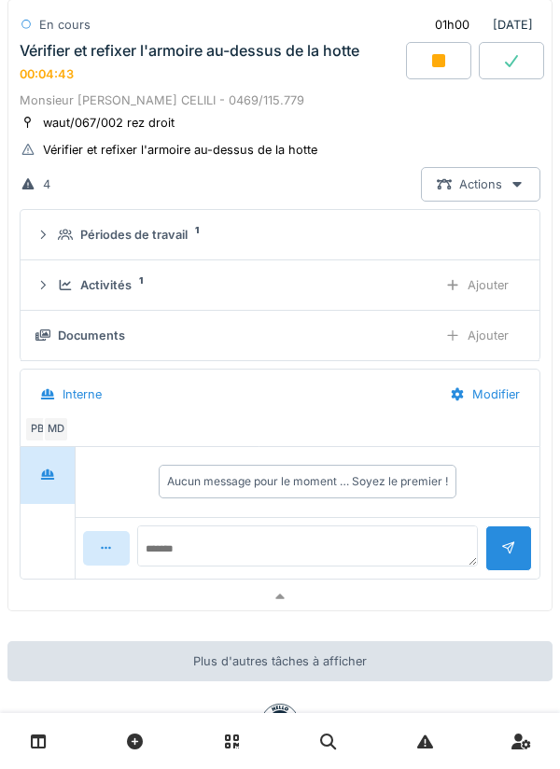
scroll to position [2299, 0]
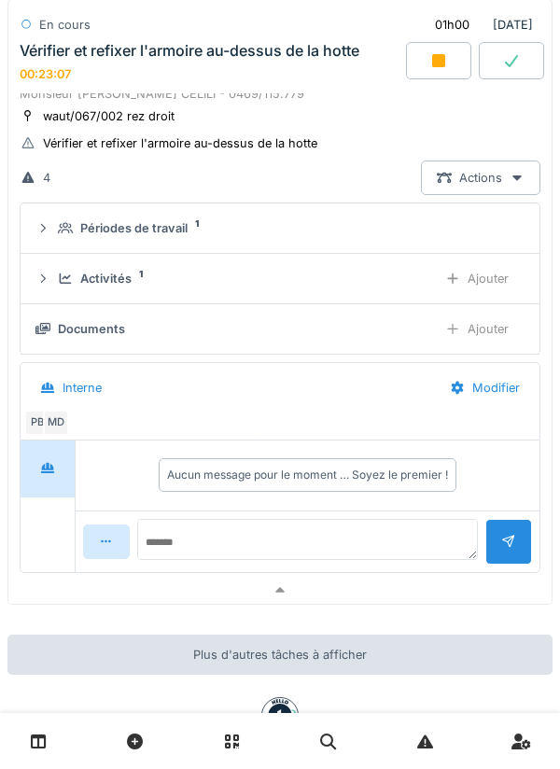
click at [448, 74] on div at bounding box center [438, 60] width 65 height 37
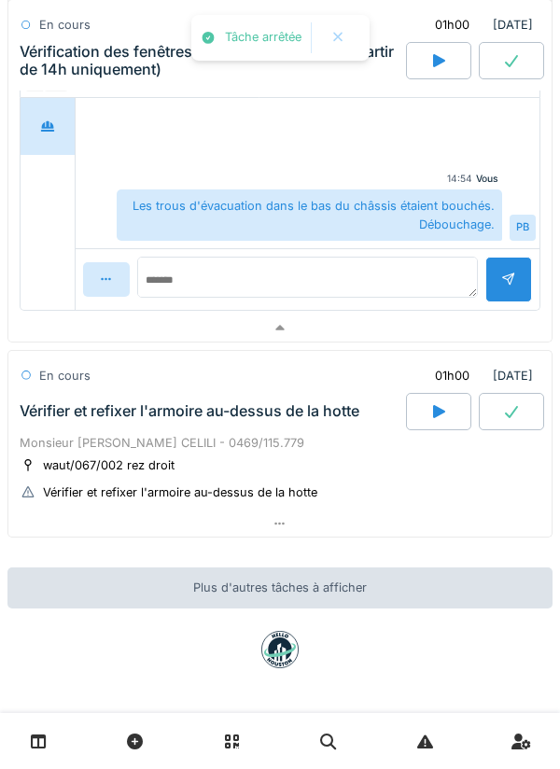
scroll to position [1937, 0]
click at [309, 450] on div "Monsieur [PERSON_NAME] CELILI - 0469/115.779" at bounding box center [280, 443] width 521 height 18
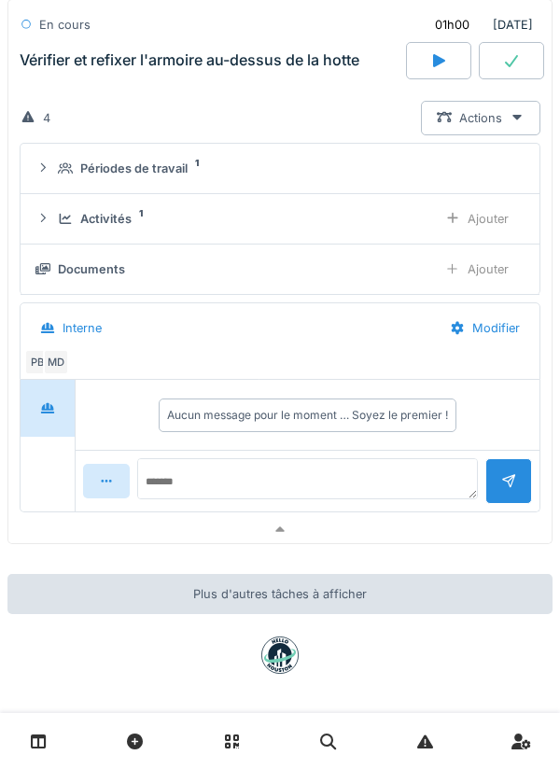
scroll to position [2364, 0]
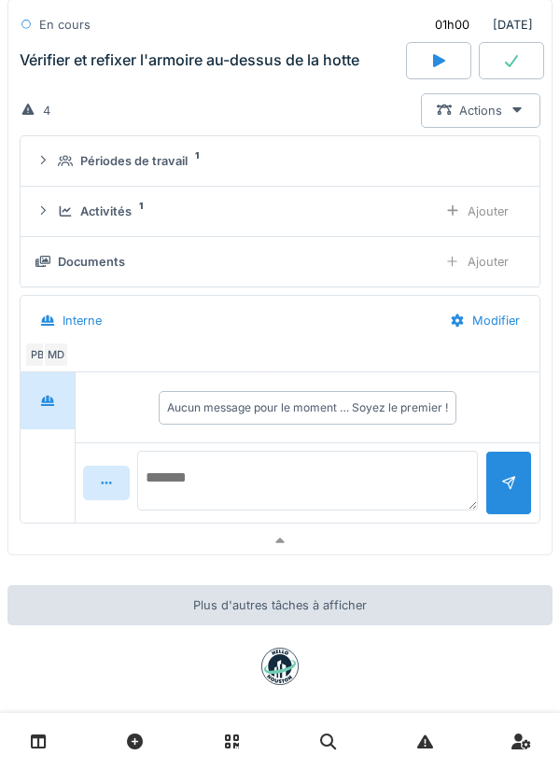
click at [297, 476] on textarea at bounding box center [307, 481] width 341 height 60
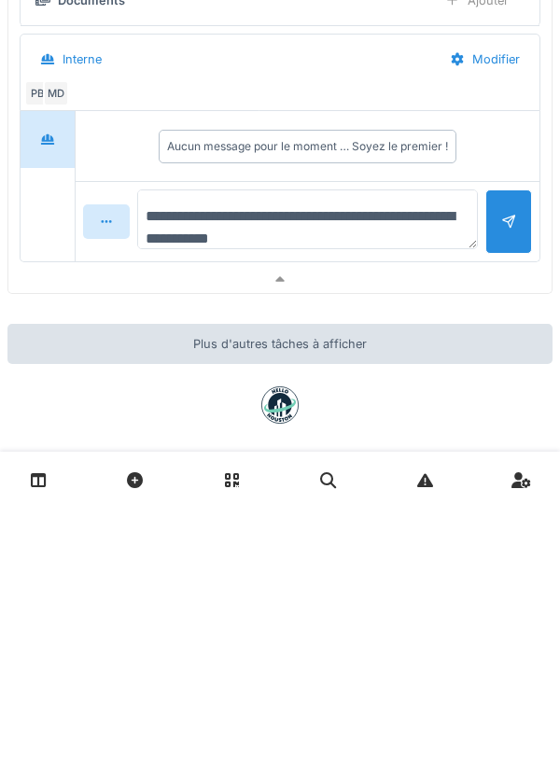
type textarea "**********"
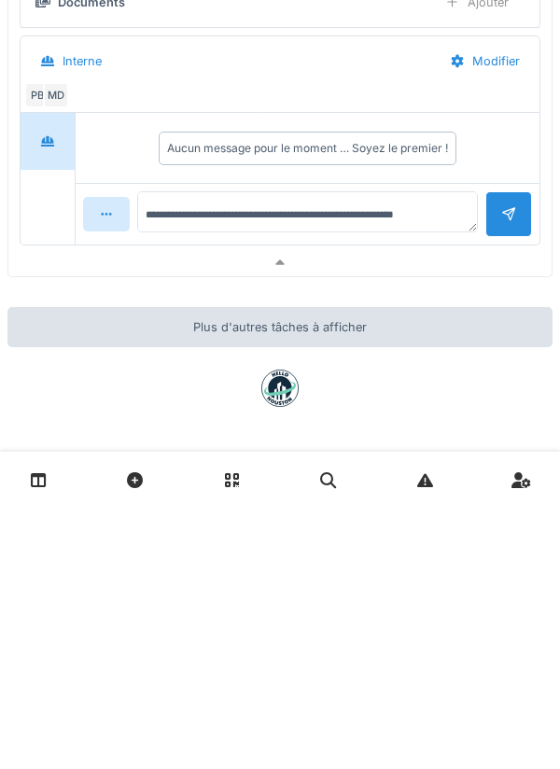
click at [507, 484] on div at bounding box center [508, 475] width 15 height 18
